Goal: Task Accomplishment & Management: Manage account settings

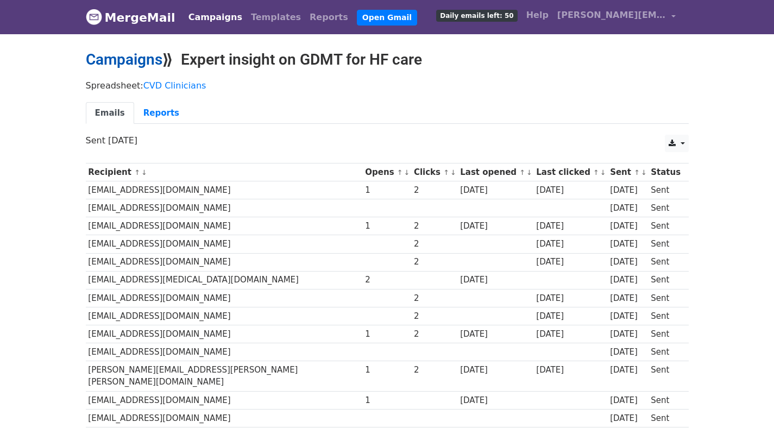
click at [139, 60] on link "Campaigns" at bounding box center [124, 59] width 77 height 18
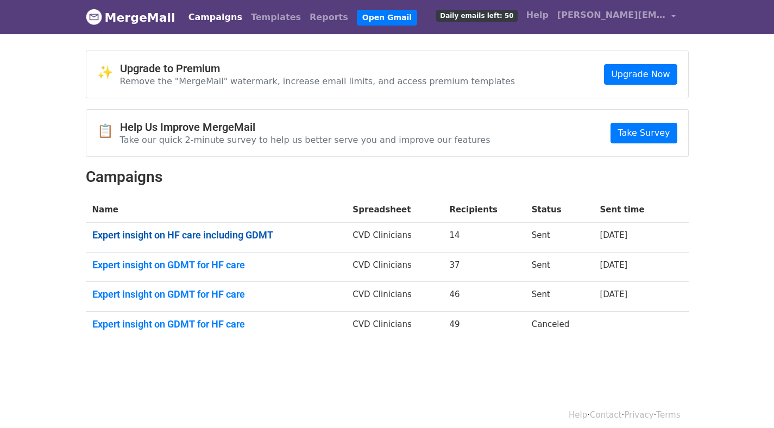
click at [254, 229] on link "Expert insight on HF care including GDMT" at bounding box center [216, 235] width 248 height 12
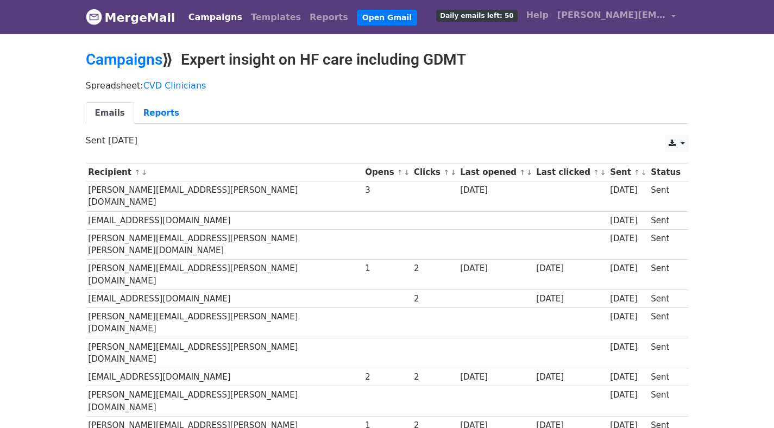
scroll to position [101, 0]
